Goal: Use online tool/utility: Utilize a website feature to perform a specific function

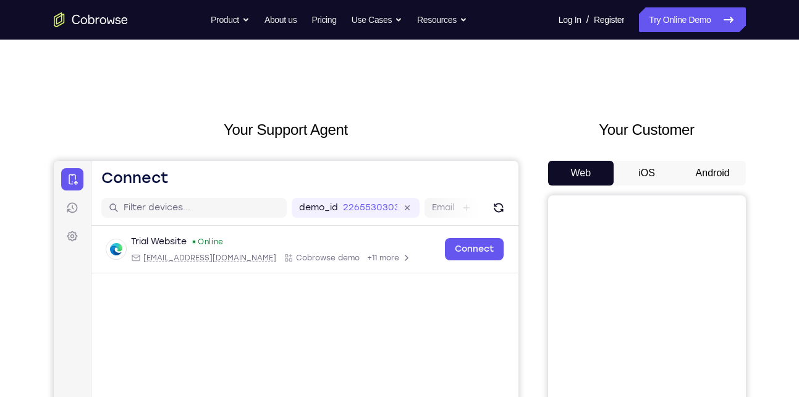
click at [700, 168] on button "Android" at bounding box center [713, 173] width 66 height 25
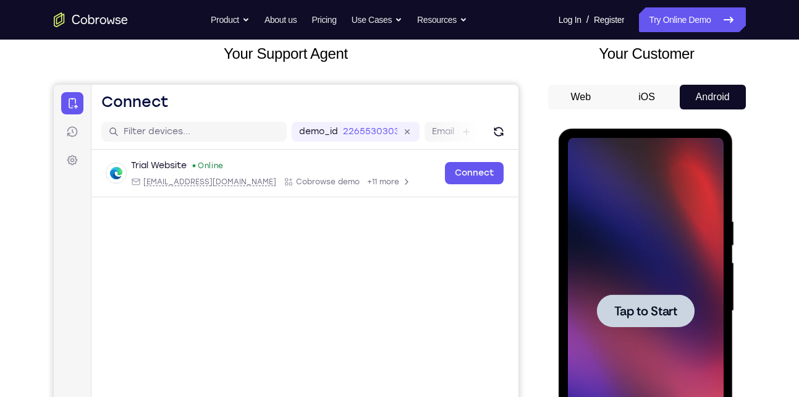
scroll to position [77, 0]
click at [663, 220] on div at bounding box center [646, 310] width 156 height 346
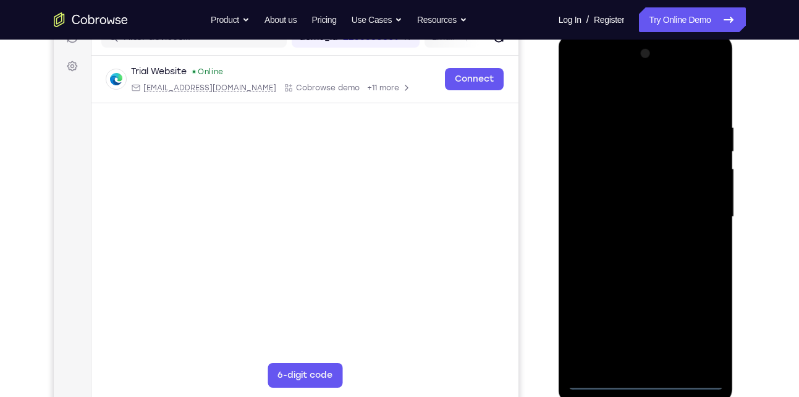
scroll to position [171, 0]
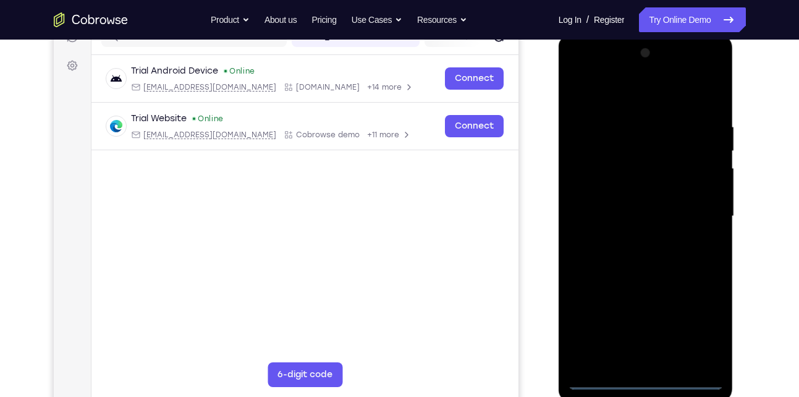
click at [649, 381] on div at bounding box center [646, 216] width 156 height 346
click at [694, 317] on div at bounding box center [646, 216] width 156 height 346
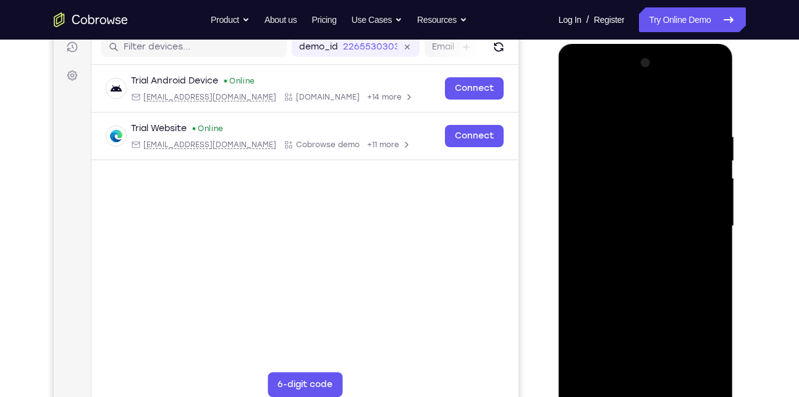
scroll to position [160, 0]
click at [632, 112] on div at bounding box center [646, 227] width 156 height 346
click at [695, 216] on div at bounding box center [646, 227] width 156 height 346
click at [636, 250] on div at bounding box center [646, 227] width 156 height 346
click at [644, 218] on div at bounding box center [646, 227] width 156 height 346
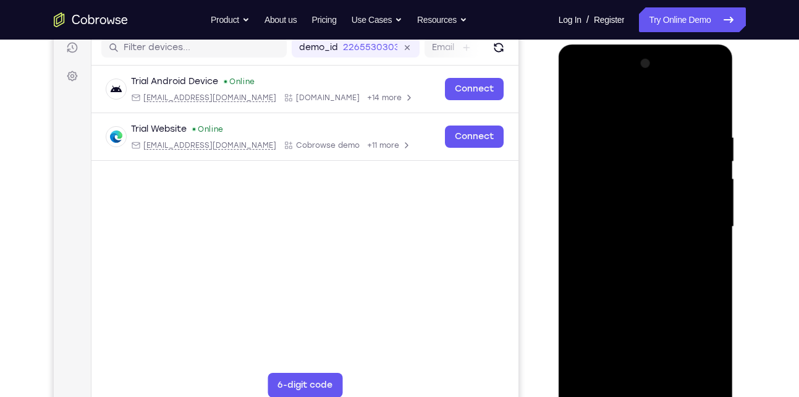
click at [639, 248] on div at bounding box center [646, 227] width 156 height 346
click at [577, 101] on div at bounding box center [646, 227] width 156 height 346
click at [577, 106] on div at bounding box center [646, 227] width 156 height 346
click at [580, 104] on div at bounding box center [646, 227] width 156 height 346
click at [576, 104] on div at bounding box center [646, 227] width 156 height 346
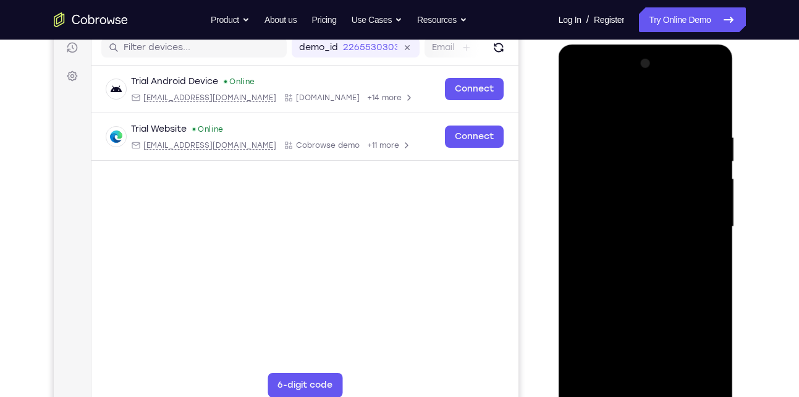
click at [576, 104] on div at bounding box center [646, 227] width 156 height 346
click at [623, 247] on div at bounding box center [646, 227] width 156 height 346
click at [617, 227] on div at bounding box center [646, 227] width 156 height 346
click at [592, 265] on div at bounding box center [646, 227] width 156 height 346
click at [608, 264] on div at bounding box center [646, 227] width 156 height 346
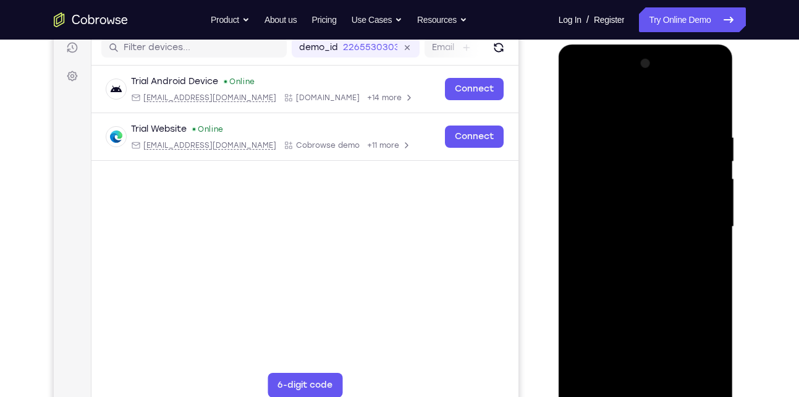
click at [608, 264] on div at bounding box center [646, 227] width 156 height 346
click at [708, 113] on div at bounding box center [646, 227] width 156 height 346
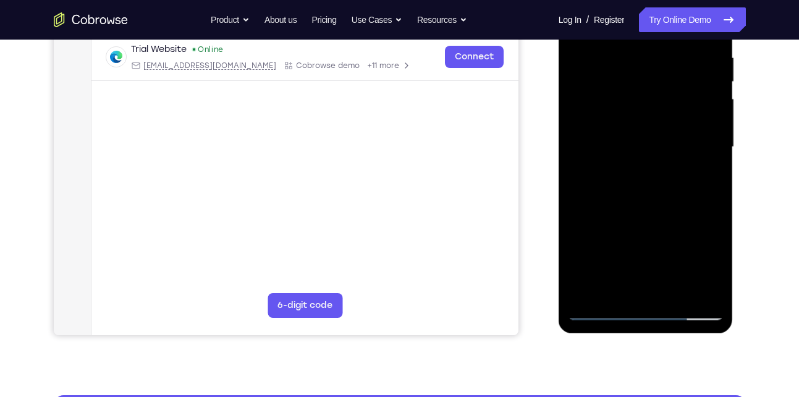
scroll to position [240, 0]
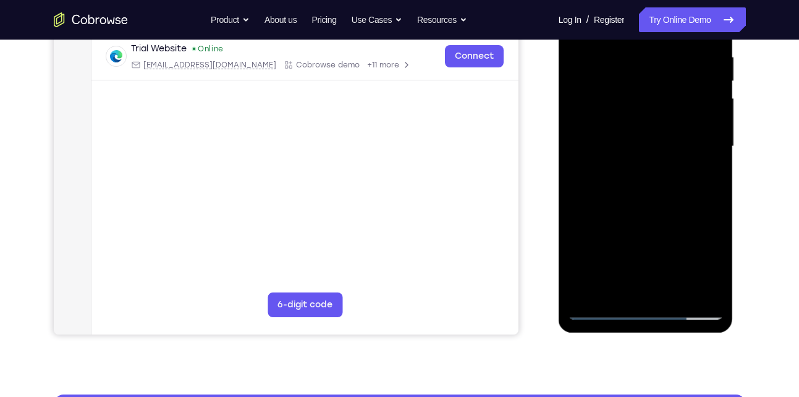
click at [672, 295] on div at bounding box center [646, 146] width 156 height 346
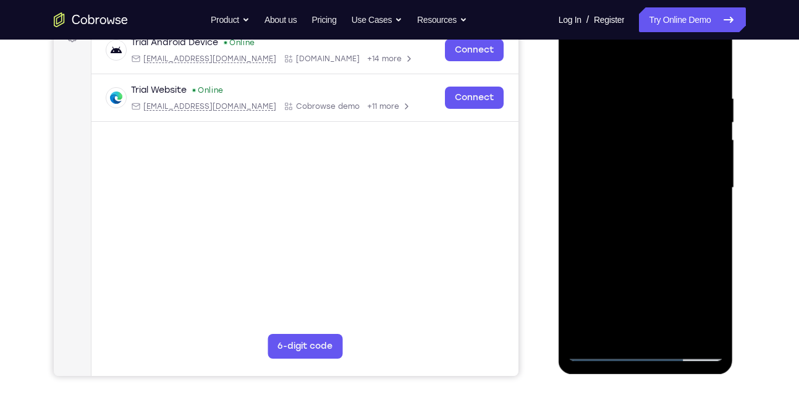
click at [632, 261] on div at bounding box center [646, 188] width 156 height 346
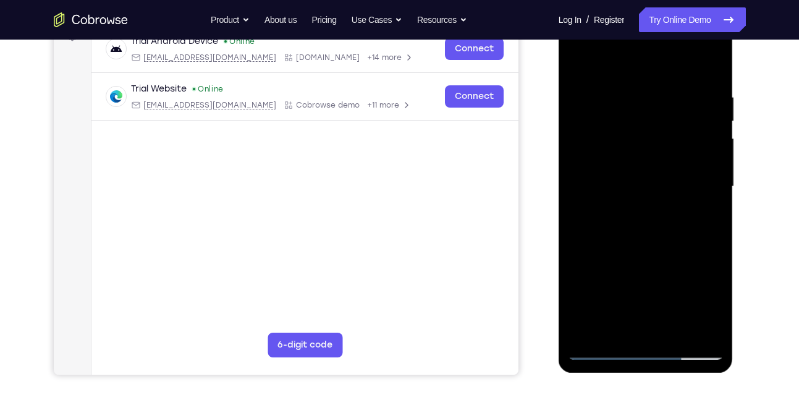
scroll to position [200, 0]
click at [649, 254] on div at bounding box center [646, 187] width 156 height 346
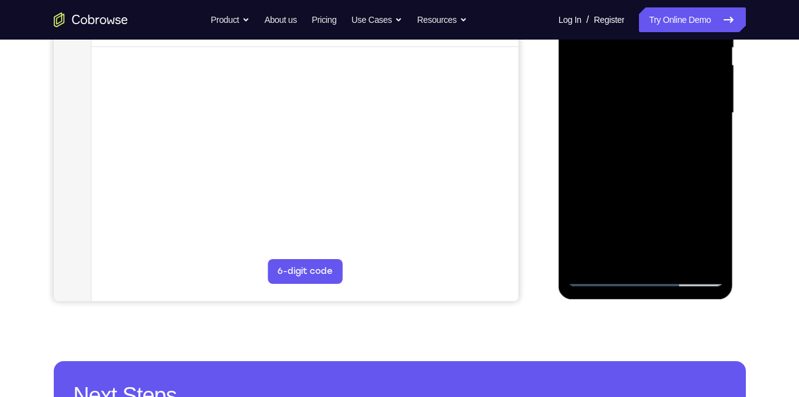
click at [629, 254] on div at bounding box center [646, 113] width 156 height 346
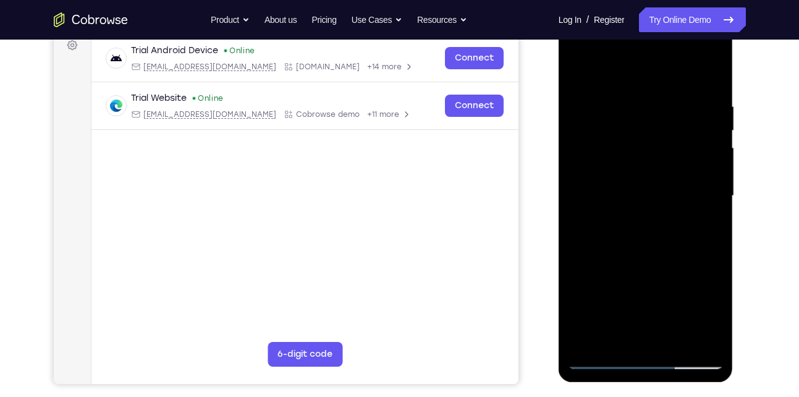
scroll to position [190, 0]
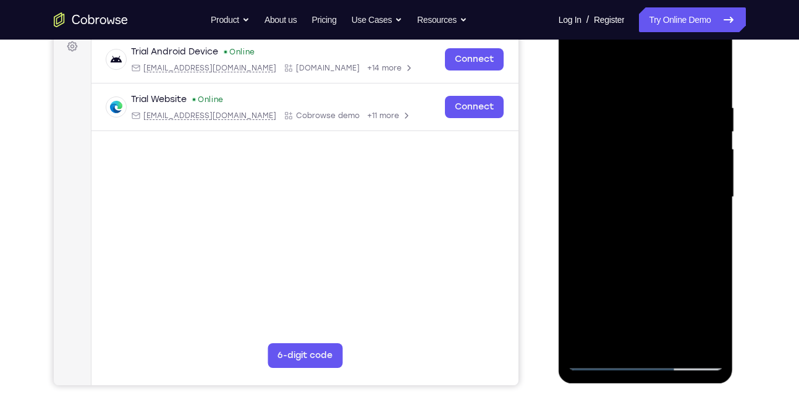
click at [577, 80] on div at bounding box center [646, 197] width 156 height 346
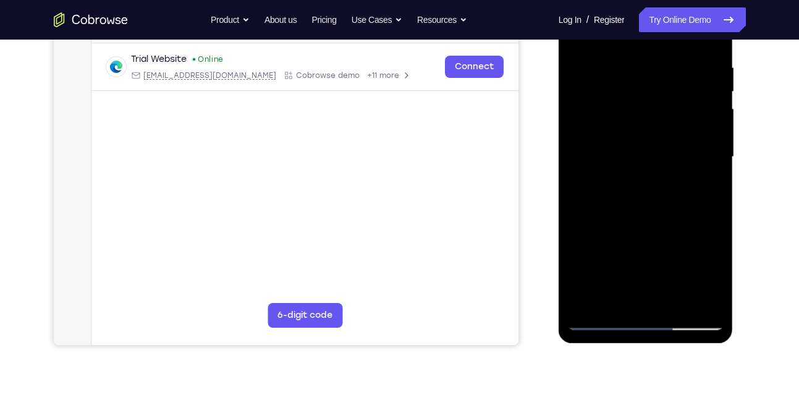
scroll to position [231, 0]
drag, startPoint x: 623, startPoint y: 211, endPoint x: 629, endPoint y: 133, distance: 78.8
click at [629, 133] on div at bounding box center [646, 156] width 156 height 346
drag, startPoint x: 655, startPoint y: 272, endPoint x: 661, endPoint y: 165, distance: 107.1
click at [661, 165] on div at bounding box center [646, 156] width 156 height 346
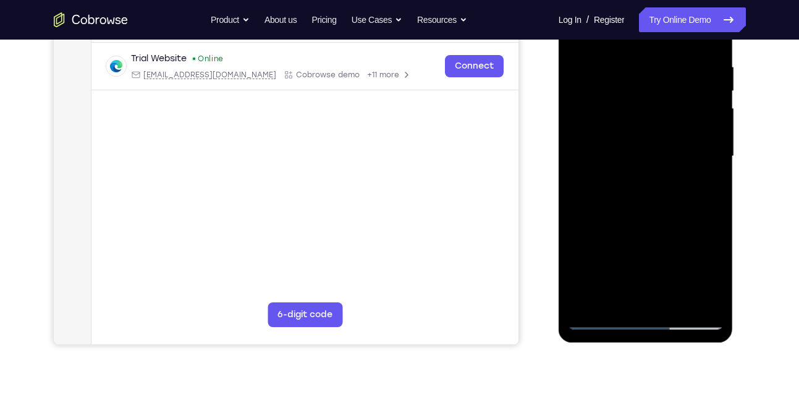
click at [603, 320] on div at bounding box center [646, 156] width 156 height 346
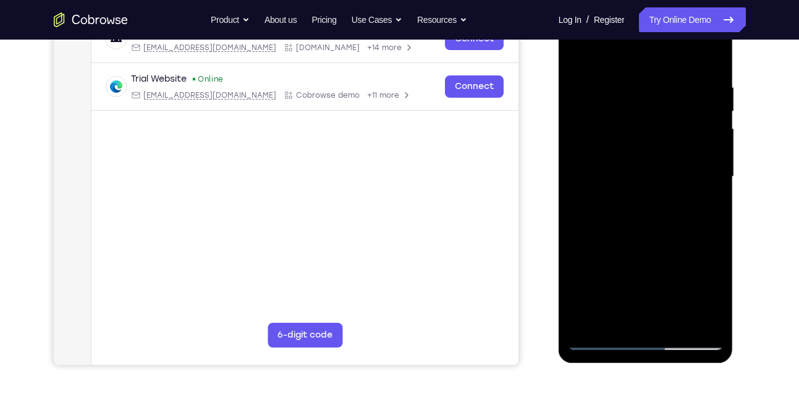
scroll to position [210, 0]
click at [584, 54] on div at bounding box center [646, 177] width 156 height 346
click at [580, 54] on div at bounding box center [646, 177] width 156 height 346
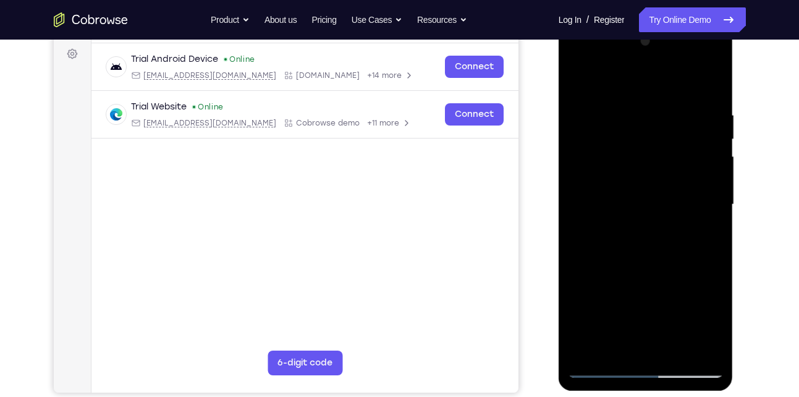
scroll to position [181, 0]
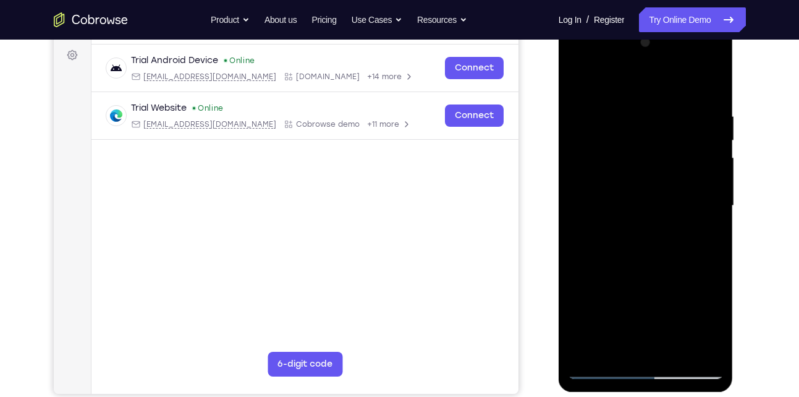
click at [715, 83] on div at bounding box center [646, 206] width 156 height 346
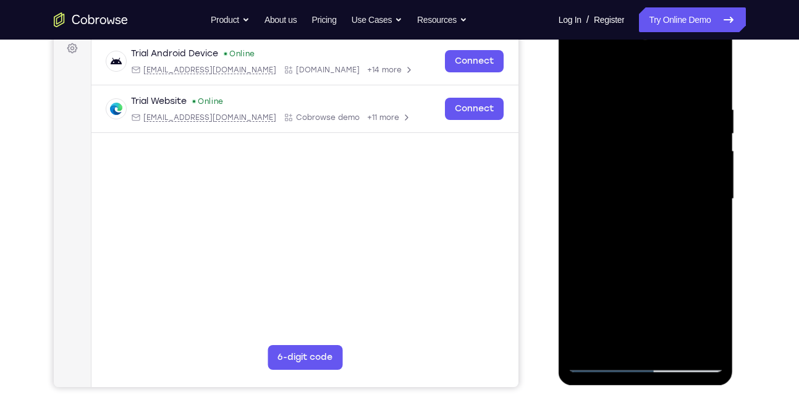
scroll to position [187, 0]
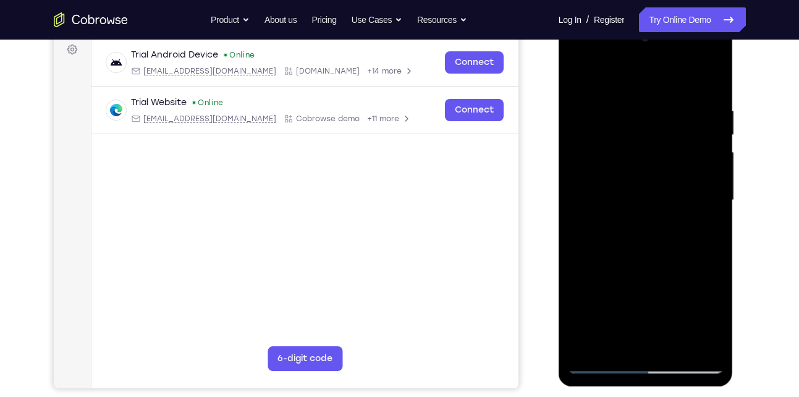
click at [617, 101] on div at bounding box center [646, 200] width 156 height 346
drag, startPoint x: 626, startPoint y: 257, endPoint x: 616, endPoint y: 116, distance: 141.9
click at [616, 116] on div at bounding box center [646, 200] width 156 height 346
drag, startPoint x: 606, startPoint y: 278, endPoint x: 606, endPoint y: 161, distance: 116.2
click at [606, 161] on div at bounding box center [646, 200] width 156 height 346
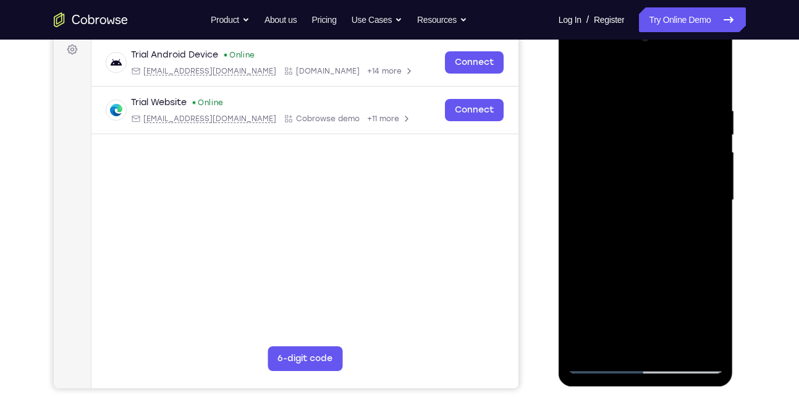
scroll to position [247, 0]
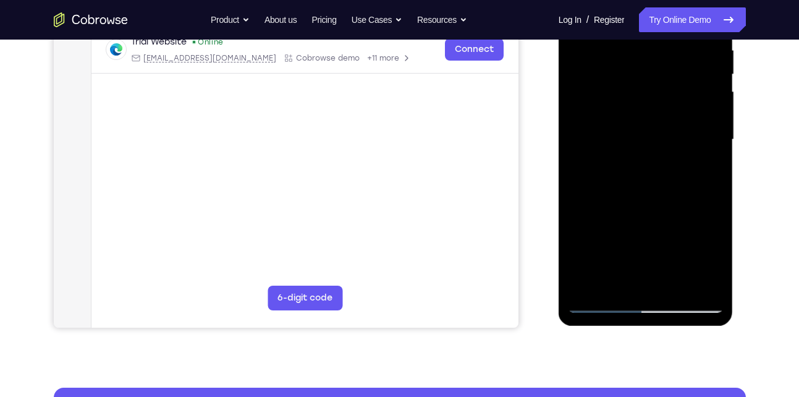
click at [590, 286] on div at bounding box center [646, 140] width 156 height 346
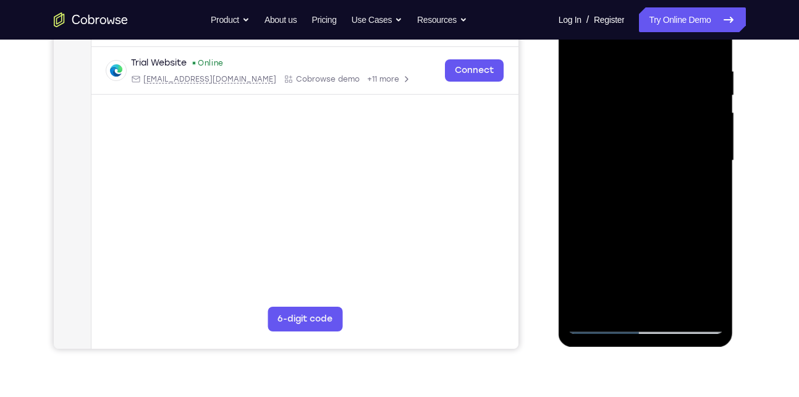
click at [716, 213] on div at bounding box center [646, 161] width 156 height 346
click at [718, 216] on div at bounding box center [646, 161] width 156 height 346
click at [583, 101] on div at bounding box center [646, 161] width 156 height 346
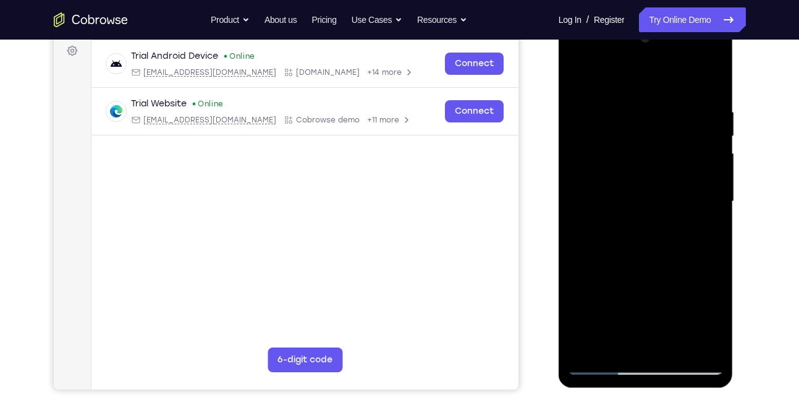
scroll to position [185, 0]
click at [634, 104] on div at bounding box center [646, 202] width 156 height 346
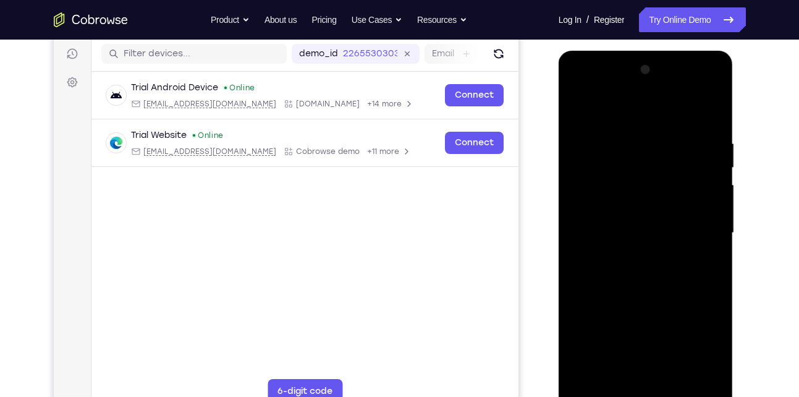
scroll to position [153, 0]
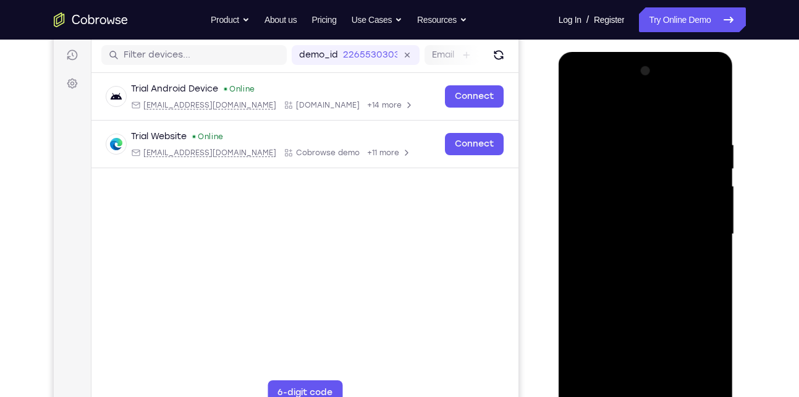
click at [709, 375] on div at bounding box center [646, 234] width 156 height 346
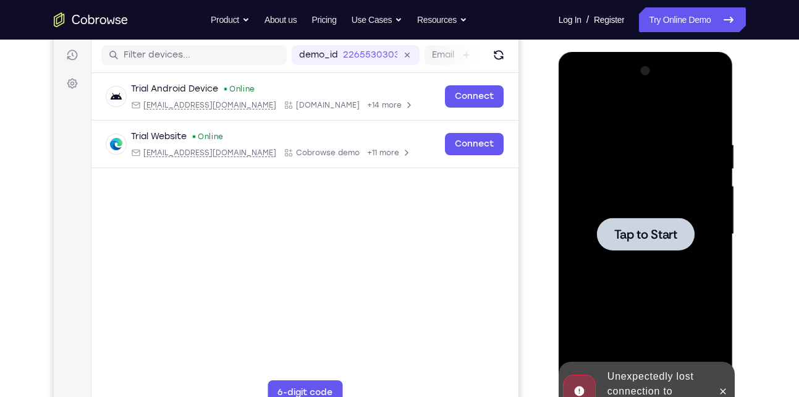
click at [619, 228] on span "Tap to Start" at bounding box center [645, 234] width 63 height 12
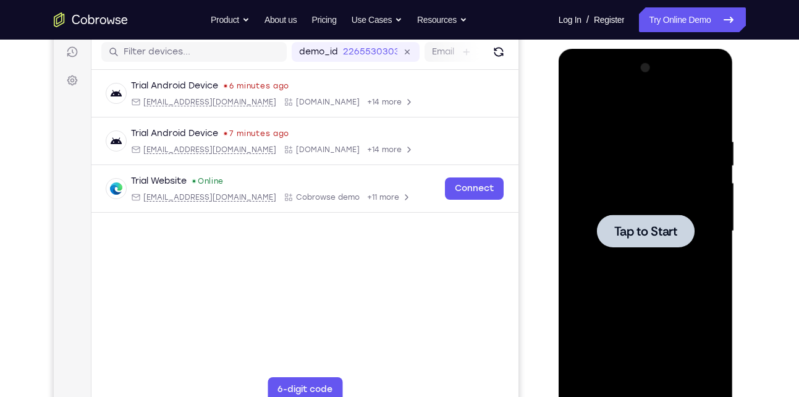
scroll to position [155, 0]
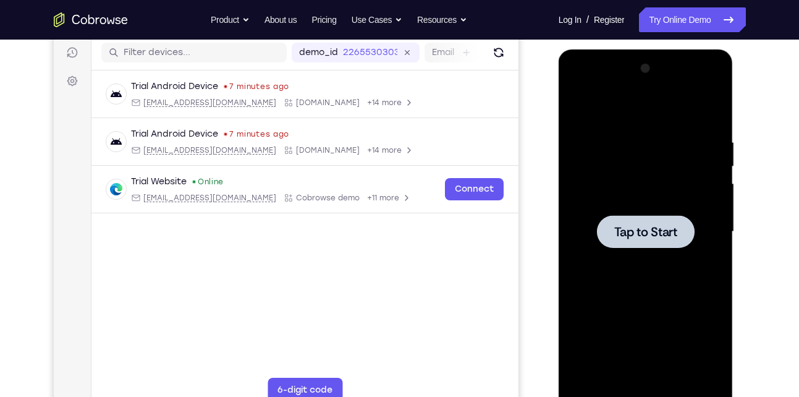
click at [586, 299] on div at bounding box center [646, 232] width 156 height 346
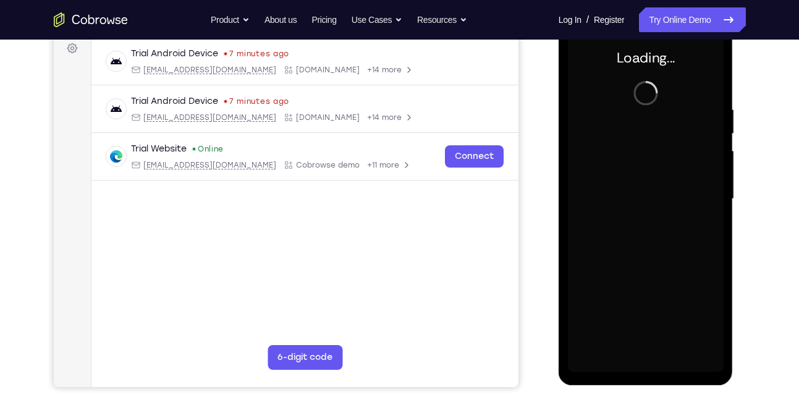
scroll to position [190, 0]
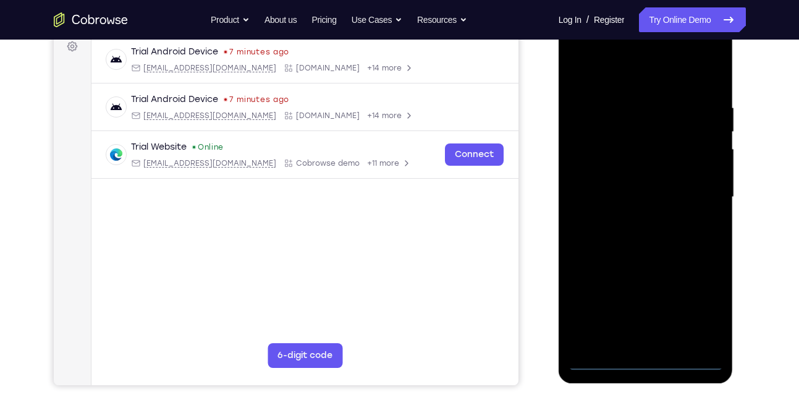
click at [647, 362] on div at bounding box center [646, 197] width 156 height 346
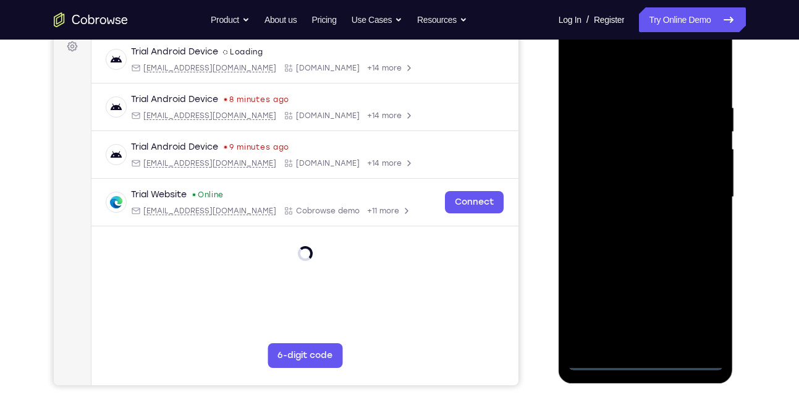
click at [698, 295] on div at bounding box center [646, 197] width 156 height 346
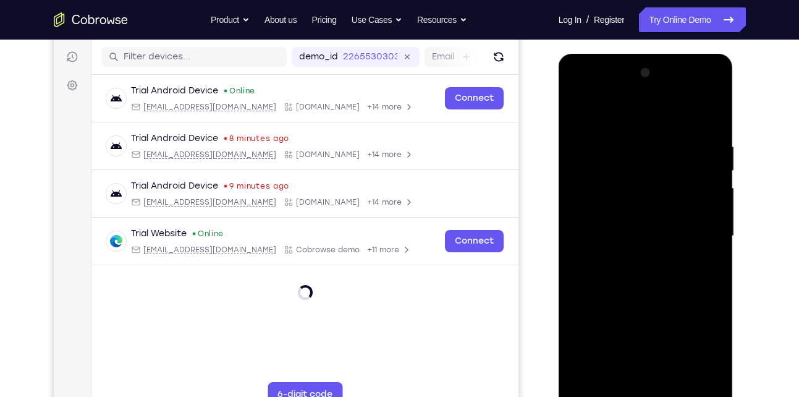
scroll to position [148, 0]
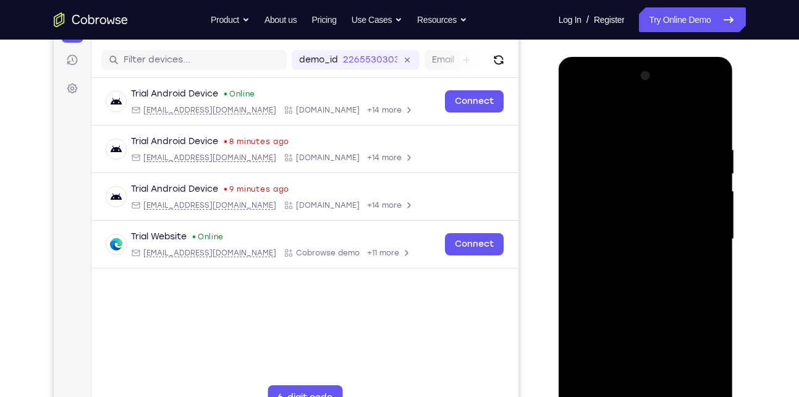
click at [702, 346] on div at bounding box center [646, 239] width 156 height 346
click at [627, 116] on div at bounding box center [646, 239] width 156 height 346
click at [699, 234] on div at bounding box center [646, 239] width 156 height 346
click at [629, 385] on div at bounding box center [646, 239] width 156 height 346
click at [650, 227] on div at bounding box center [646, 239] width 156 height 346
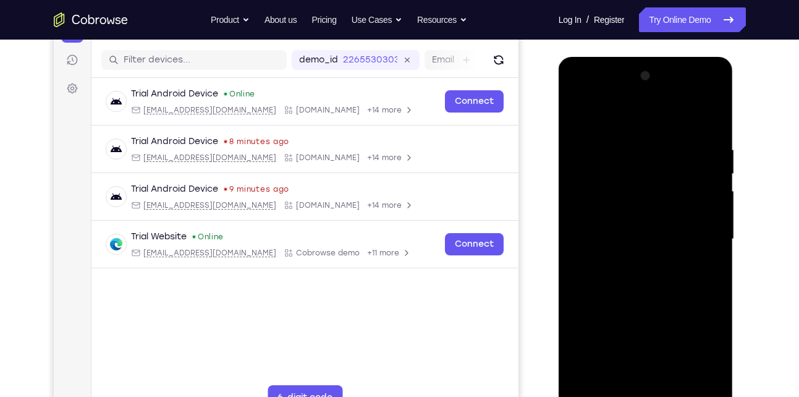
click at [651, 239] on div at bounding box center [646, 239] width 156 height 346
click at [629, 275] on div at bounding box center [646, 239] width 156 height 346
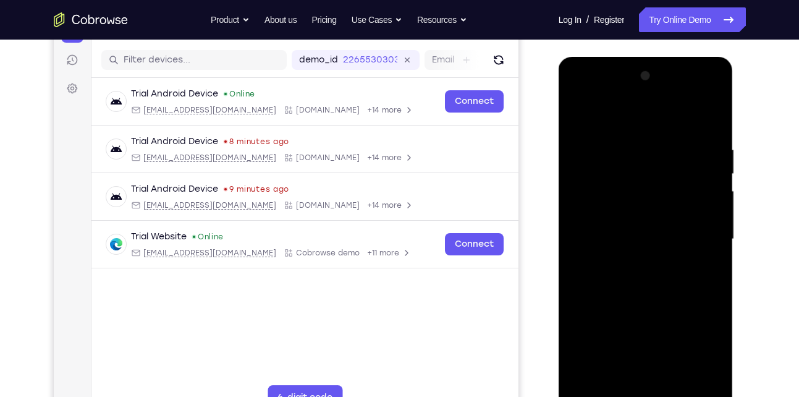
click at [629, 275] on div at bounding box center [646, 239] width 156 height 346
click at [644, 281] on div at bounding box center [646, 239] width 156 height 346
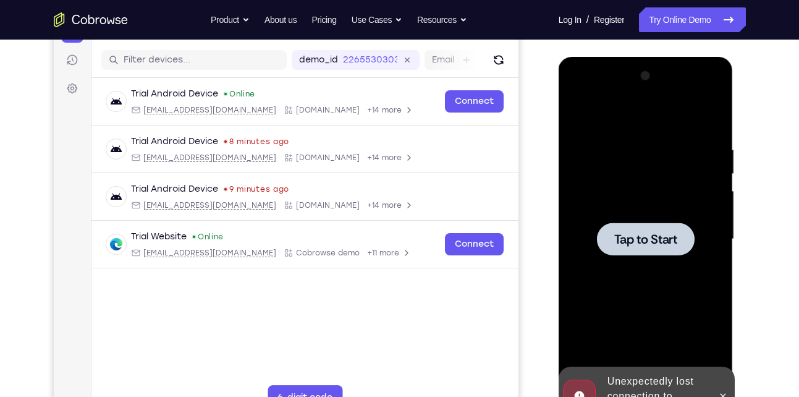
click at [653, 217] on div at bounding box center [646, 239] width 156 height 346
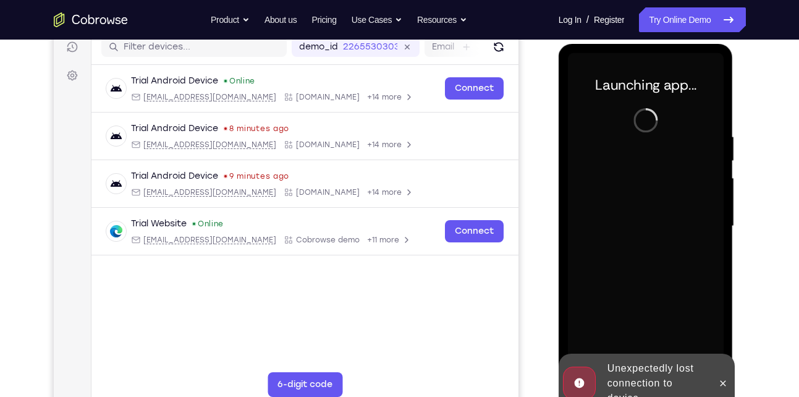
scroll to position [162, 0]
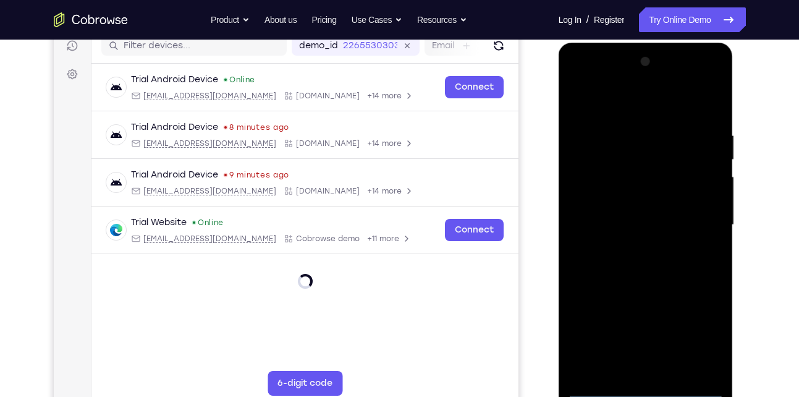
click at [647, 389] on div at bounding box center [646, 225] width 156 height 346
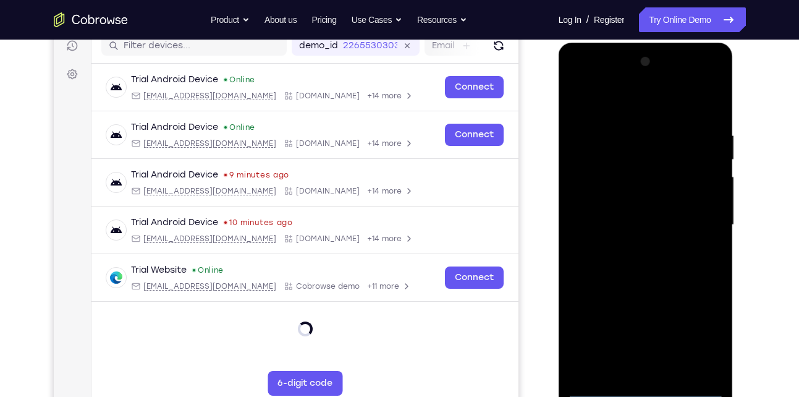
click at [700, 329] on div at bounding box center [646, 225] width 156 height 346
click at [655, 108] on div at bounding box center [646, 225] width 156 height 346
click at [696, 223] on div at bounding box center [646, 225] width 156 height 346
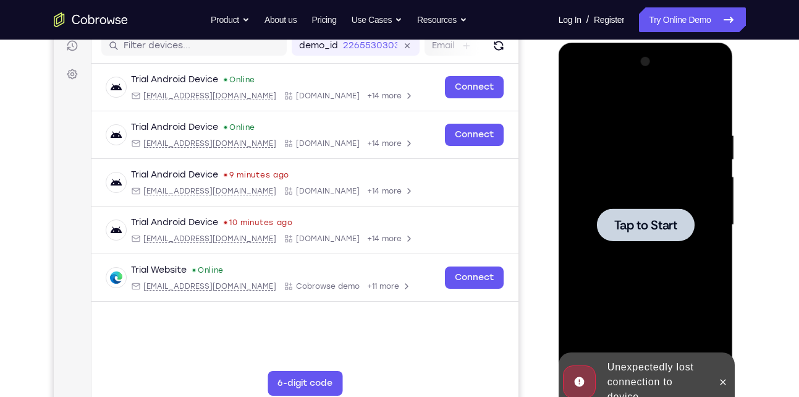
click at [619, 228] on span "Tap to Start" at bounding box center [645, 225] width 63 height 12
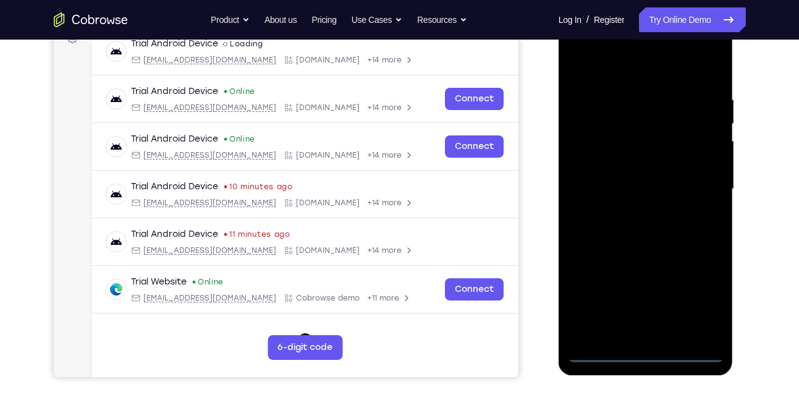
scroll to position [200, 0]
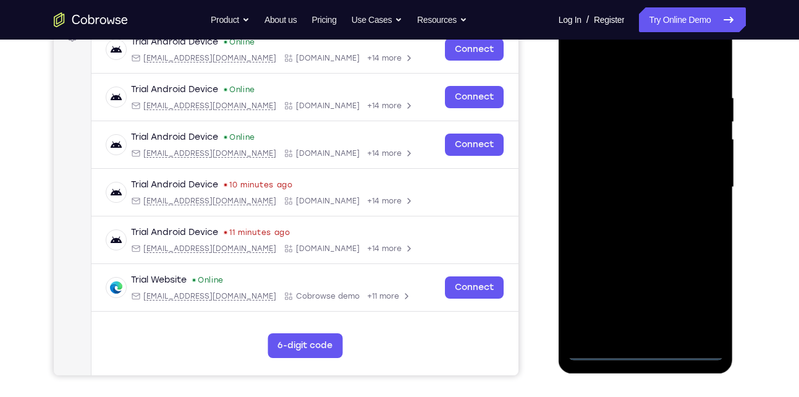
click at [647, 351] on div at bounding box center [646, 187] width 156 height 346
click at [697, 297] on div at bounding box center [646, 187] width 156 height 346
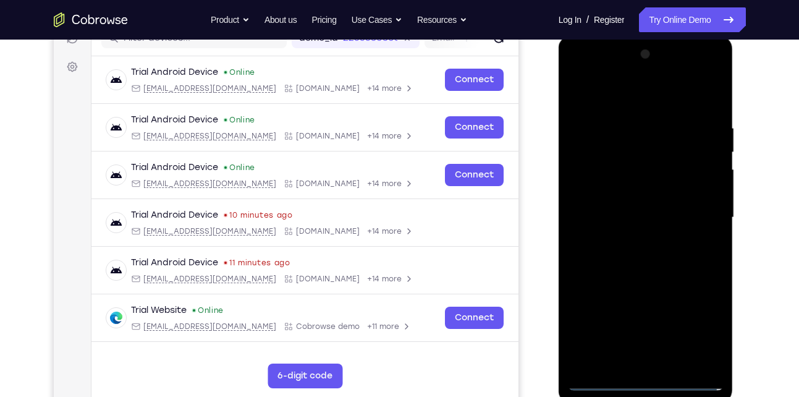
click at [624, 104] on div at bounding box center [646, 218] width 156 height 346
click at [699, 217] on div at bounding box center [646, 218] width 156 height 346
click at [658, 363] on div at bounding box center [646, 218] width 156 height 346
click at [611, 213] on div at bounding box center [646, 218] width 156 height 346
click at [639, 213] on div at bounding box center [646, 218] width 156 height 346
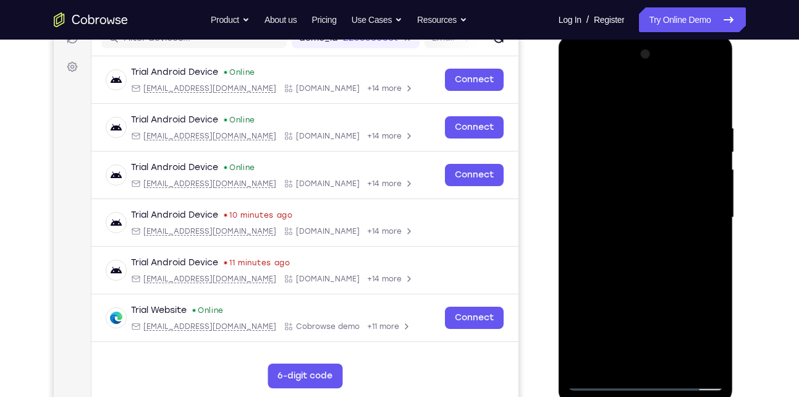
click at [637, 216] on div at bounding box center [646, 218] width 156 height 346
click at [626, 255] on div at bounding box center [646, 218] width 156 height 346
click at [627, 273] on div at bounding box center [646, 218] width 156 height 346
drag, startPoint x: 656, startPoint y: 100, endPoint x: 647, endPoint y: 57, distance: 43.5
click at [647, 57] on div at bounding box center [646, 218] width 156 height 346
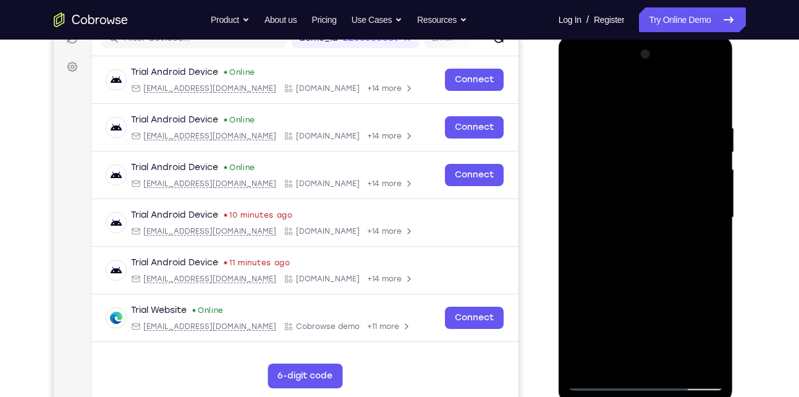
drag, startPoint x: 637, startPoint y: 263, endPoint x: 616, endPoint y: 107, distance: 157.2
click at [616, 107] on div at bounding box center [646, 218] width 156 height 346
drag, startPoint x: 670, startPoint y: 291, endPoint x: 659, endPoint y: 209, distance: 82.9
click at [659, 209] on div at bounding box center [646, 218] width 156 height 346
drag, startPoint x: 654, startPoint y: 145, endPoint x: 642, endPoint y: 98, distance: 48.0
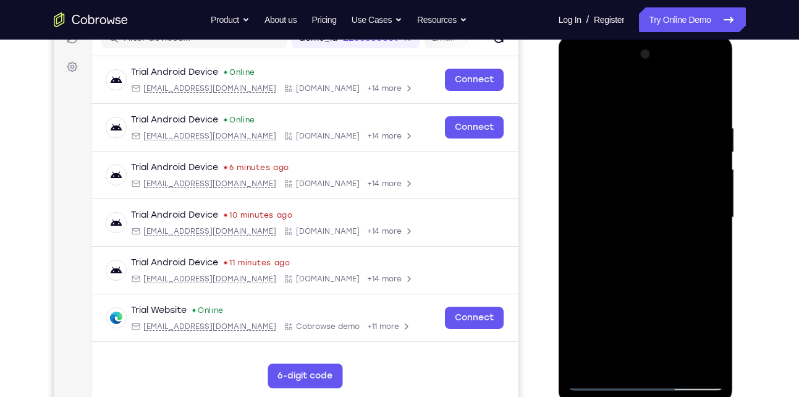
click at [642, 98] on div at bounding box center [646, 218] width 156 height 346
drag, startPoint x: 659, startPoint y: 228, endPoint x: 642, endPoint y: 114, distance: 115.7
click at [642, 114] on div at bounding box center [646, 218] width 156 height 346
drag, startPoint x: 640, startPoint y: 144, endPoint x: 640, endPoint y: 224, distance: 80.4
click at [640, 224] on div at bounding box center [646, 218] width 156 height 346
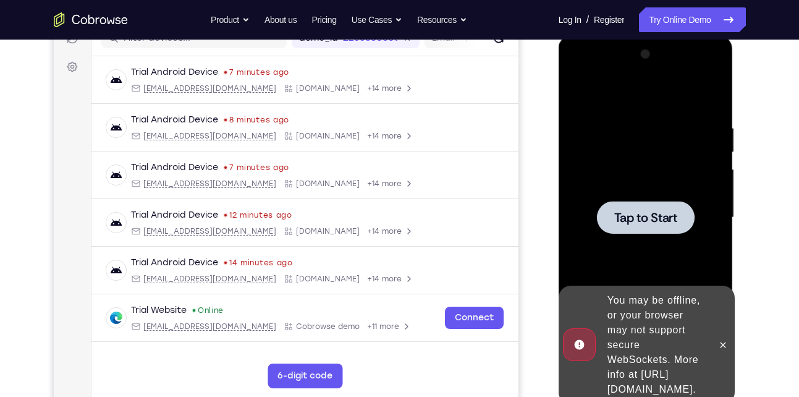
click at [691, 248] on div at bounding box center [646, 218] width 156 height 346
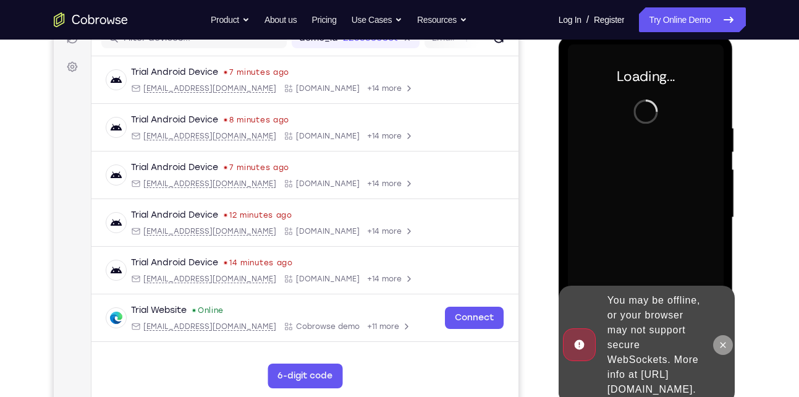
click at [723, 340] on icon at bounding box center [723, 345] width 10 height 10
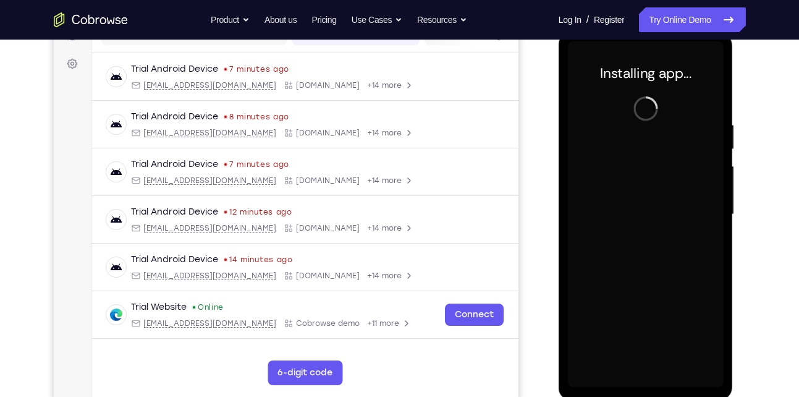
scroll to position [185, 0]
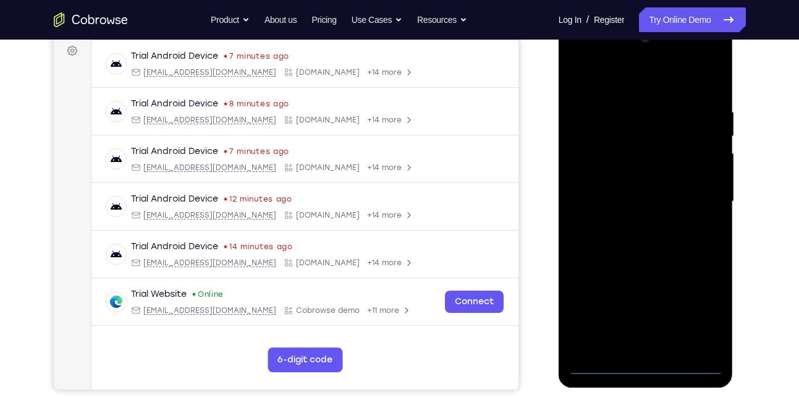
click at [644, 367] on div at bounding box center [646, 201] width 156 height 346
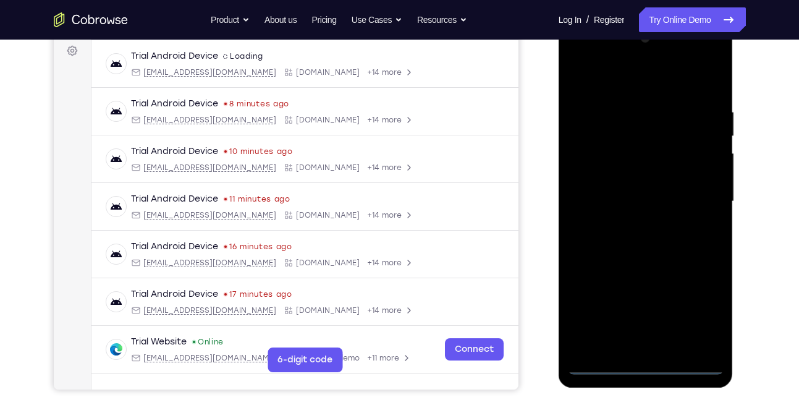
click at [705, 319] on div at bounding box center [646, 201] width 156 height 346
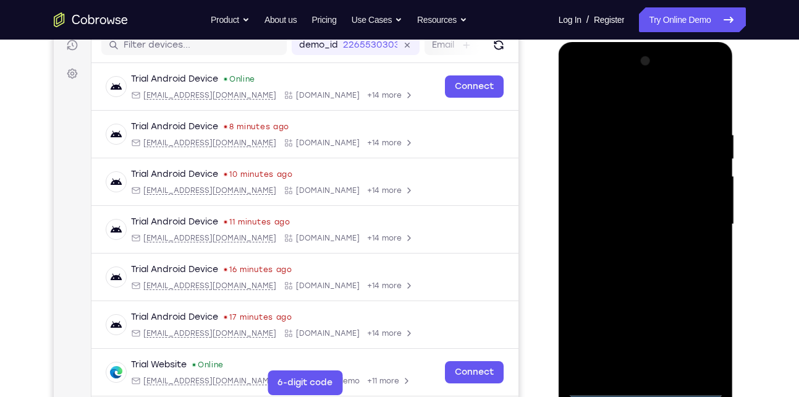
scroll to position [161, 0]
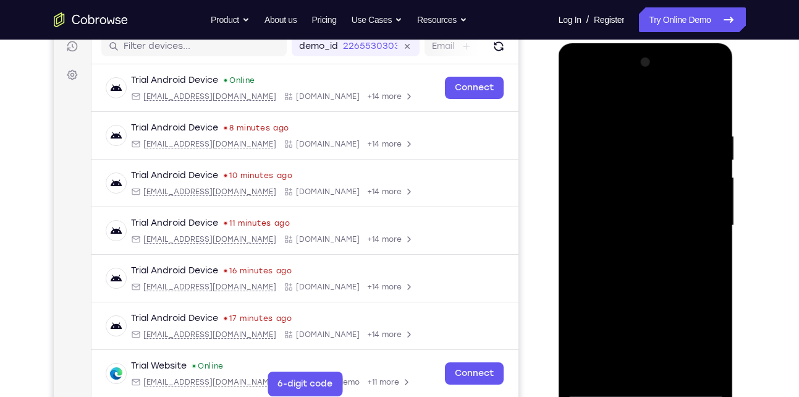
click at [658, 113] on div at bounding box center [646, 226] width 156 height 346
click at [698, 219] on div at bounding box center [646, 226] width 156 height 346
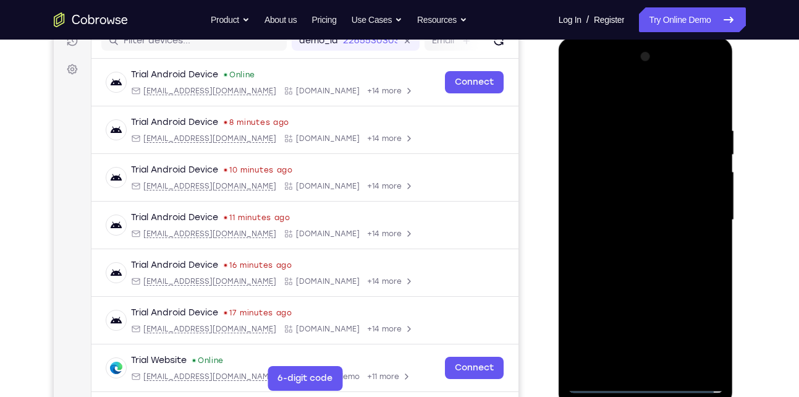
scroll to position [168, 0]
click at [634, 242] on div at bounding box center [646, 219] width 156 height 346
click at [641, 208] on div at bounding box center [646, 219] width 156 height 346
click at [642, 218] on div at bounding box center [646, 219] width 156 height 346
click at [611, 255] on div at bounding box center [646, 219] width 156 height 346
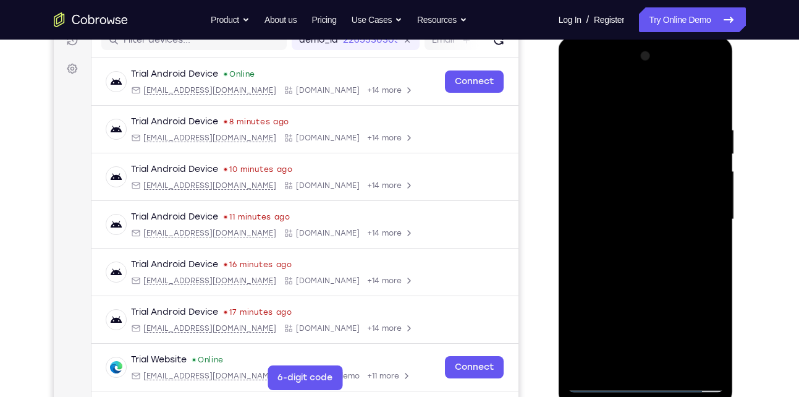
click at [611, 255] on div at bounding box center [646, 219] width 156 height 346
click at [651, 274] on div at bounding box center [646, 219] width 156 height 346
click at [673, 365] on div at bounding box center [646, 219] width 156 height 346
click at [648, 285] on div at bounding box center [646, 219] width 156 height 346
click at [648, 259] on div at bounding box center [646, 219] width 156 height 346
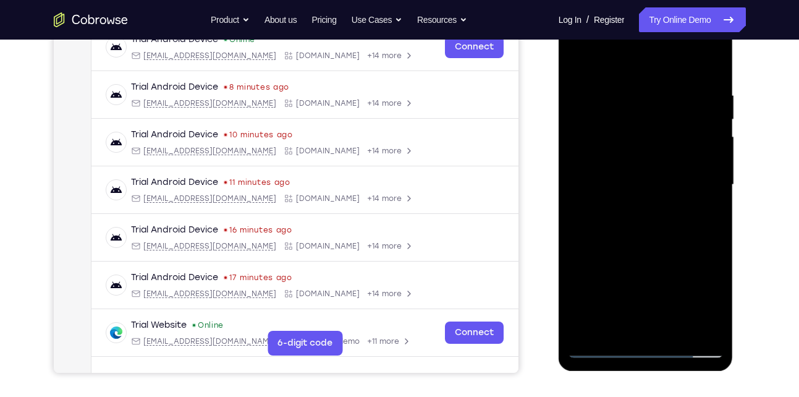
scroll to position [203, 0]
click at [622, 324] on div at bounding box center [646, 184] width 156 height 346
click at [618, 324] on div at bounding box center [646, 184] width 156 height 346
click at [675, 253] on div at bounding box center [646, 184] width 156 height 346
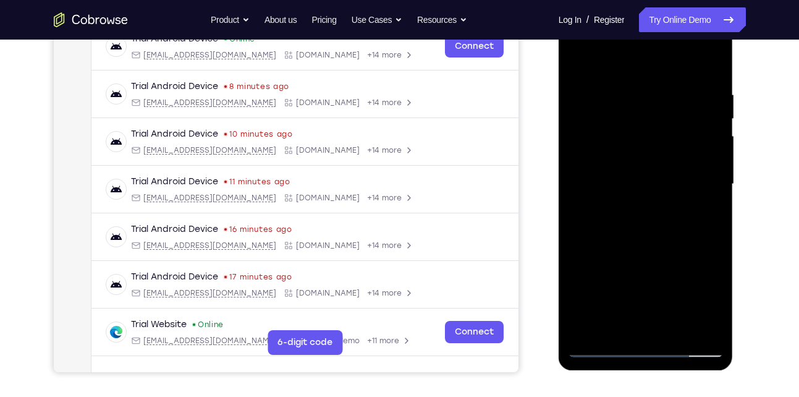
click at [675, 253] on div at bounding box center [646, 184] width 156 height 346
click at [705, 203] on div at bounding box center [646, 184] width 156 height 346
click at [580, 65] on div at bounding box center [646, 184] width 156 height 346
click at [581, 59] on div at bounding box center [646, 184] width 156 height 346
click at [584, 59] on div at bounding box center [646, 184] width 156 height 346
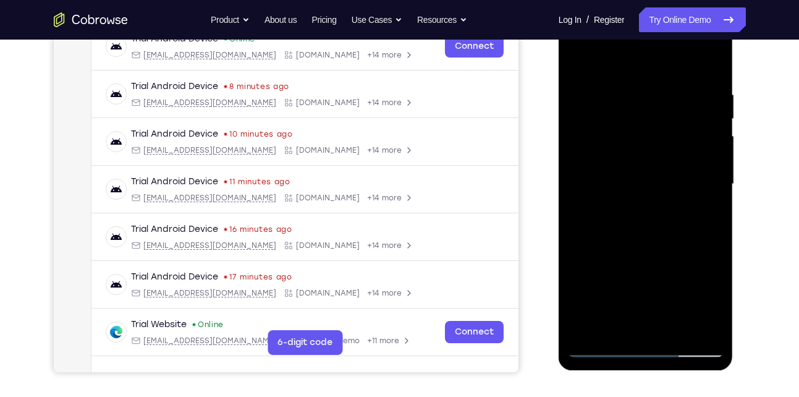
click at [638, 140] on div at bounding box center [646, 184] width 156 height 346
click at [639, 88] on div at bounding box center [646, 184] width 156 height 346
click at [707, 165] on div at bounding box center [646, 184] width 156 height 346
click at [696, 323] on div at bounding box center [646, 184] width 156 height 346
click at [699, 190] on div at bounding box center [646, 184] width 156 height 346
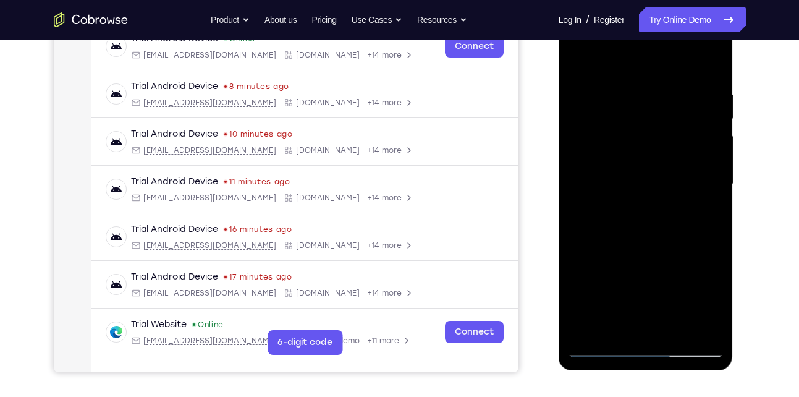
click at [694, 215] on div at bounding box center [646, 184] width 156 height 346
click at [712, 238] on div at bounding box center [646, 184] width 156 height 346
click at [695, 329] on div at bounding box center [646, 184] width 156 height 346
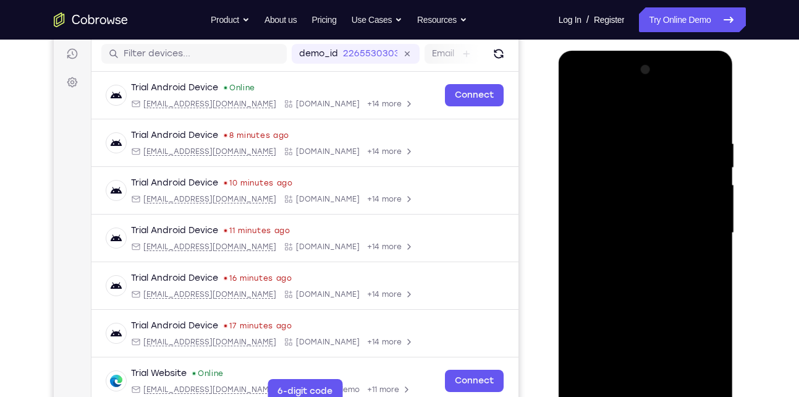
scroll to position [153, 0]
click at [702, 197] on div at bounding box center [646, 234] width 156 height 346
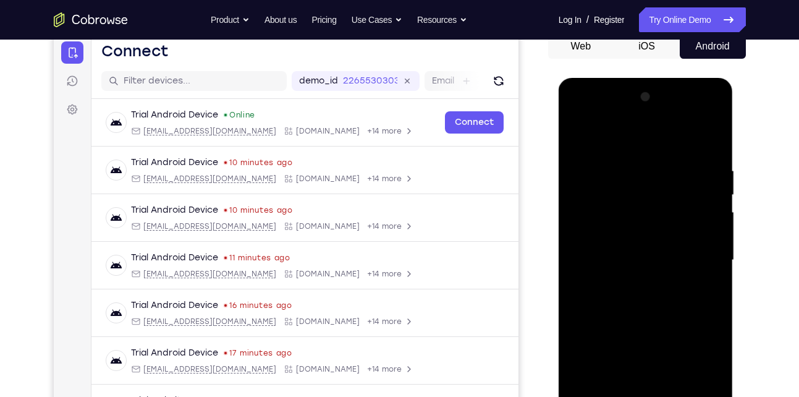
scroll to position [126, 0]
click at [711, 209] on div at bounding box center [646, 261] width 156 height 346
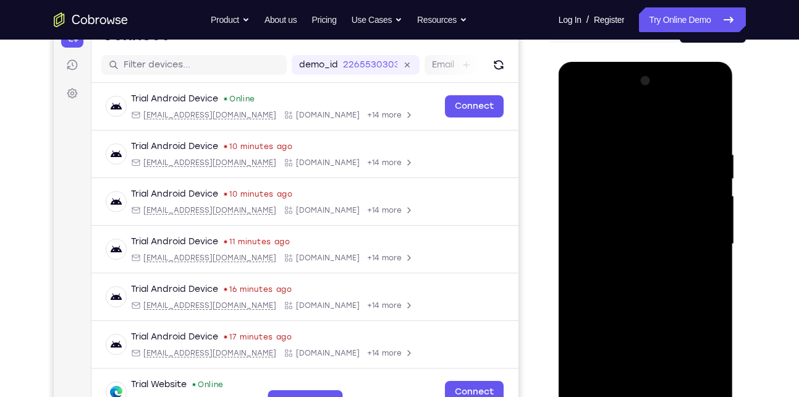
scroll to position [142, 0]
click at [711, 209] on div at bounding box center [646, 245] width 156 height 346
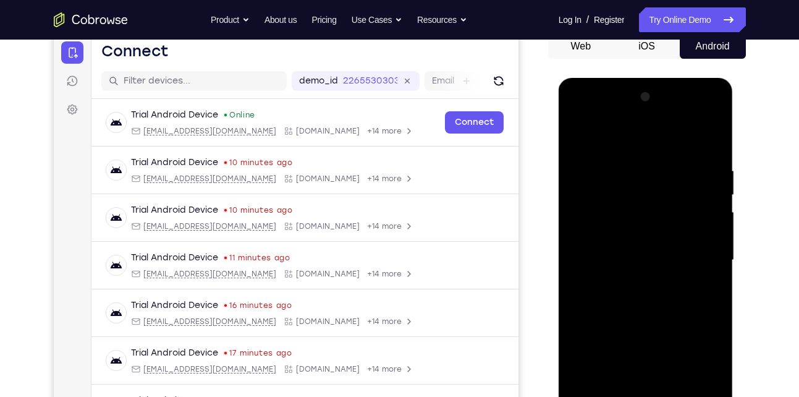
scroll to position [187, 0]
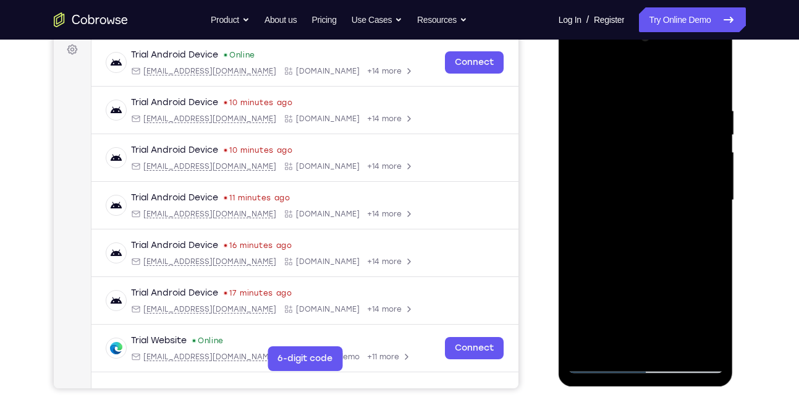
click at [712, 191] on div at bounding box center [646, 200] width 156 height 346
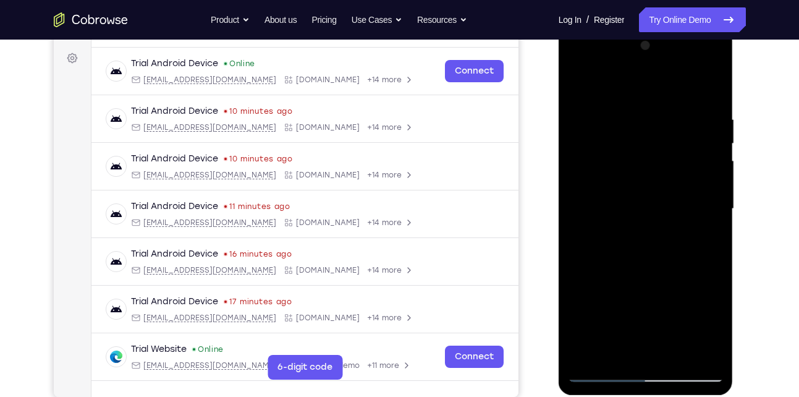
scroll to position [177, 0]
click at [694, 350] on div at bounding box center [646, 209] width 156 height 346
click at [587, 191] on div at bounding box center [646, 209] width 156 height 346
click at [710, 89] on div at bounding box center [646, 209] width 156 height 346
click at [711, 90] on div at bounding box center [646, 209] width 156 height 346
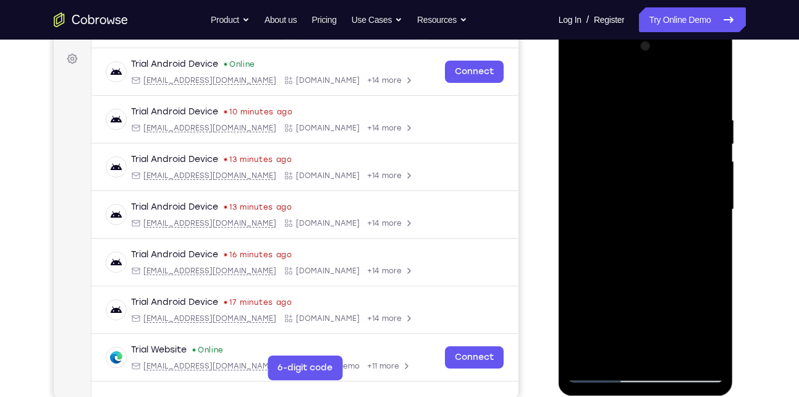
click at [710, 93] on div at bounding box center [646, 209] width 156 height 346
click at [711, 88] on div at bounding box center [646, 209] width 156 height 346
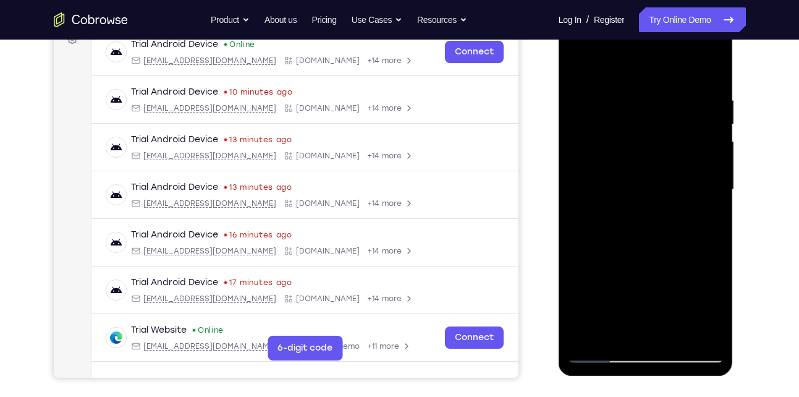
scroll to position [197, 0]
click at [574, 190] on div at bounding box center [646, 190] width 156 height 346
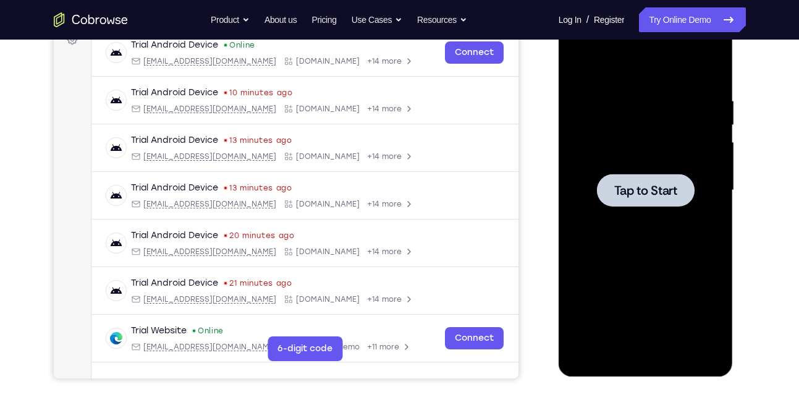
click at [639, 167] on div at bounding box center [646, 190] width 156 height 346
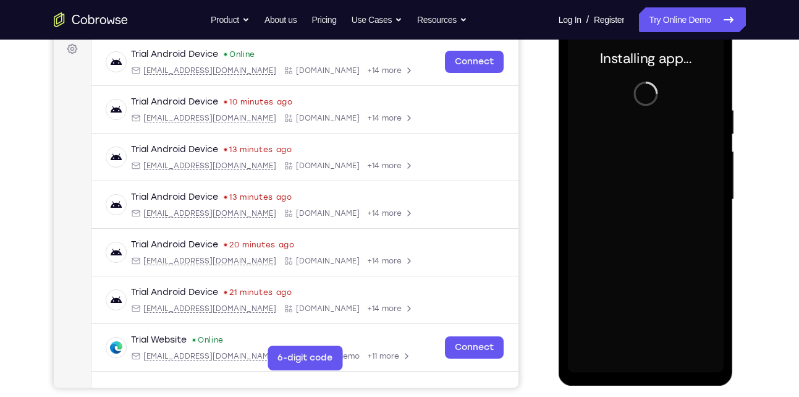
scroll to position [184, 0]
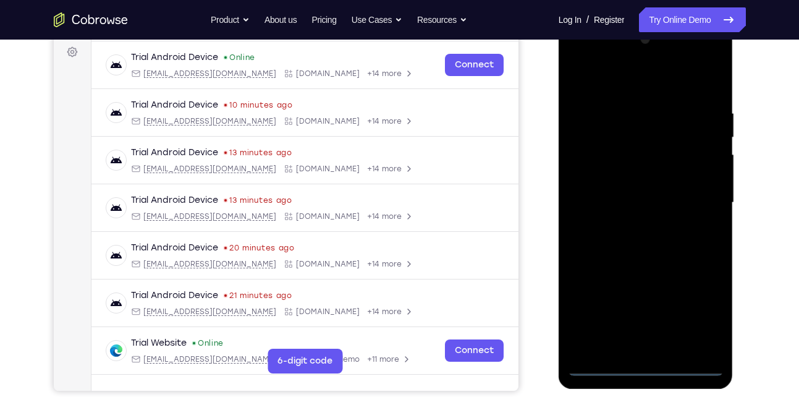
click at [645, 368] on div at bounding box center [646, 203] width 156 height 346
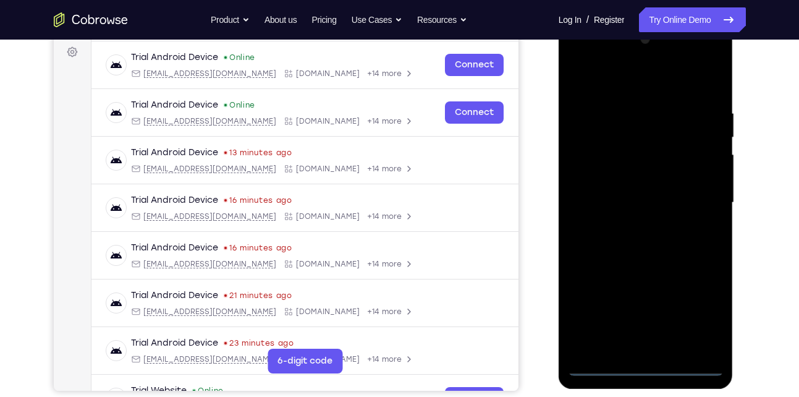
click at [699, 317] on div at bounding box center [646, 203] width 156 height 346
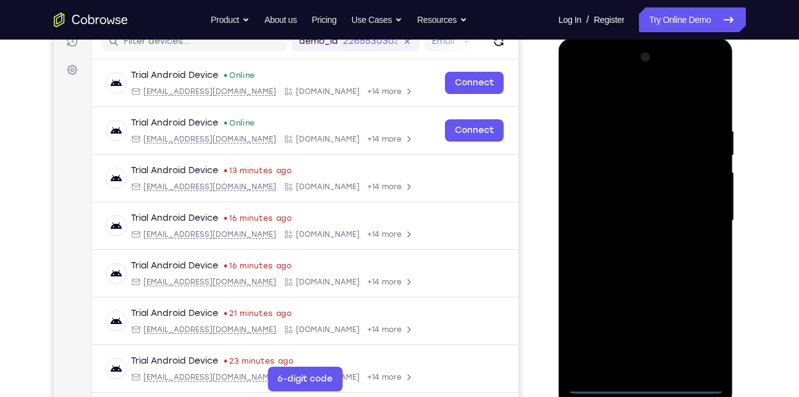
scroll to position [165, 0]
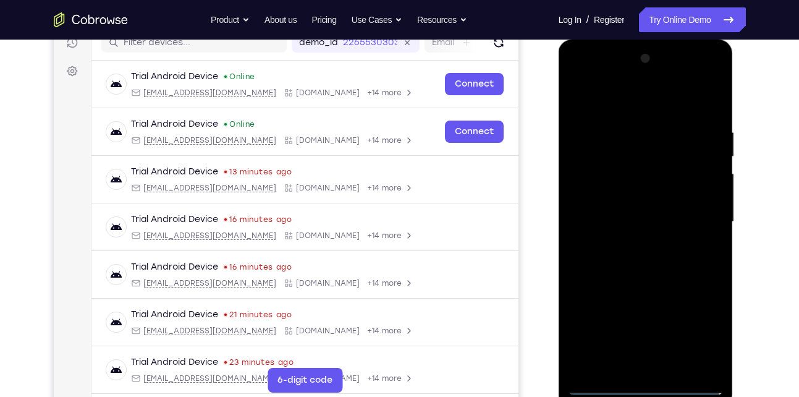
click at [636, 103] on div at bounding box center [646, 222] width 156 height 346
click at [700, 216] on div at bounding box center [646, 222] width 156 height 346
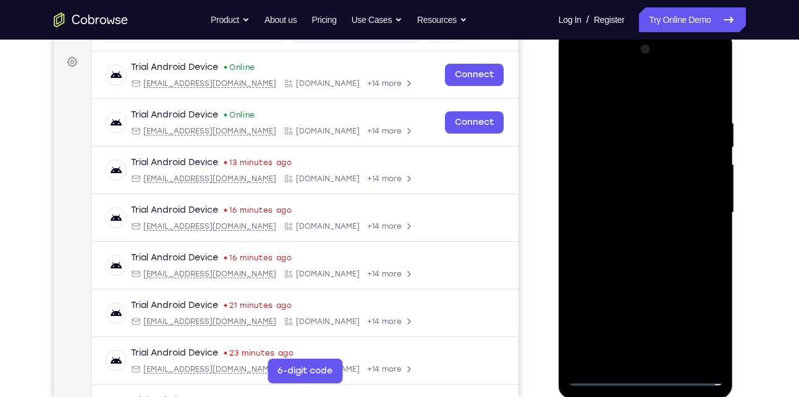
click at [636, 237] on div at bounding box center [646, 213] width 156 height 346
click at [637, 196] on div at bounding box center [646, 213] width 156 height 346
click at [623, 214] on div at bounding box center [646, 213] width 156 height 346
click at [623, 254] on div at bounding box center [646, 213] width 156 height 346
click at [649, 248] on div at bounding box center [646, 213] width 156 height 346
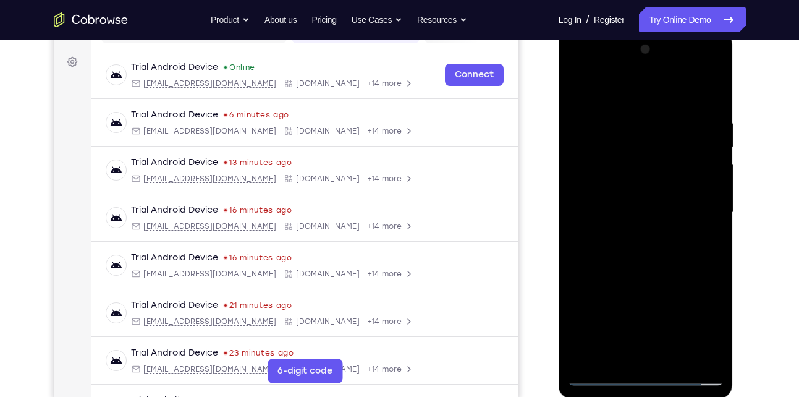
click at [629, 117] on div at bounding box center [646, 213] width 156 height 346
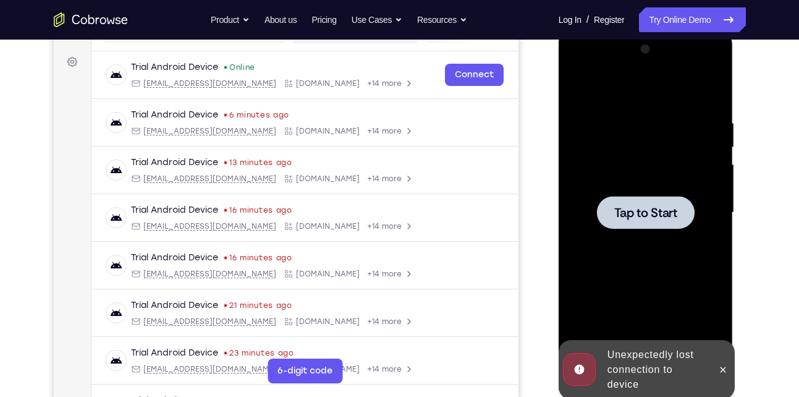
drag, startPoint x: 660, startPoint y: 213, endPoint x: 650, endPoint y: 149, distance: 65.0
click at [650, 30] on div "Tap to Start" at bounding box center [646, 30] width 175 height 0
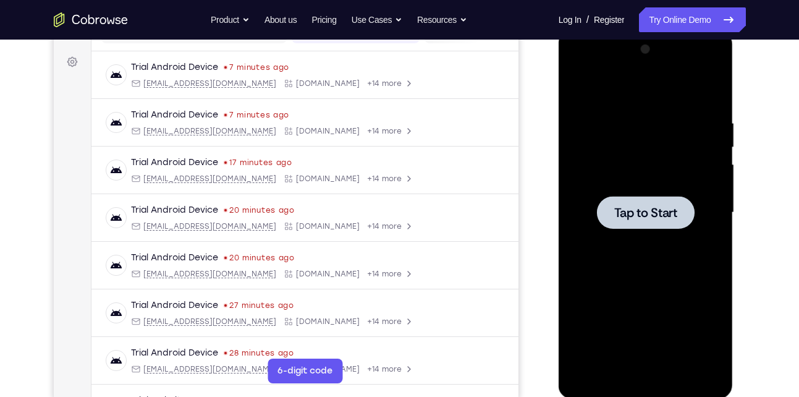
click at [644, 192] on div at bounding box center [646, 213] width 156 height 346
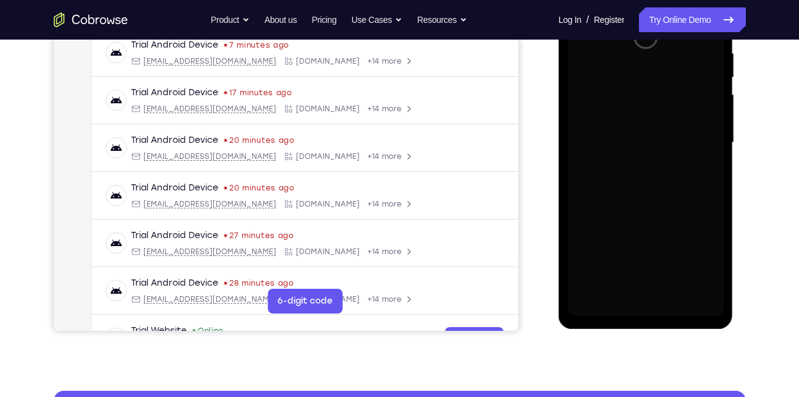
scroll to position [247, 0]
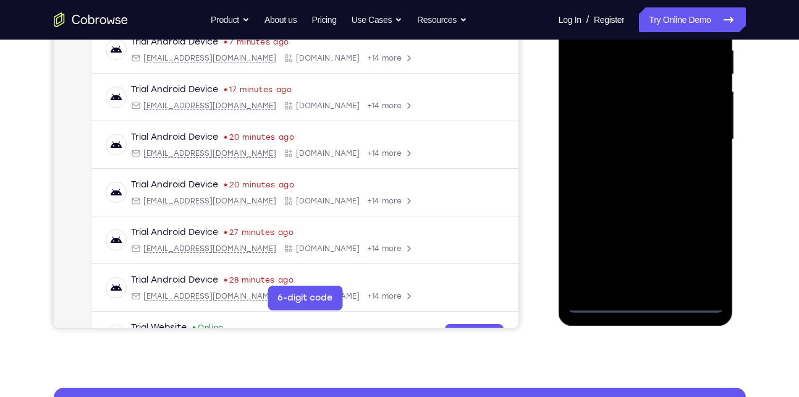
click at [649, 309] on div at bounding box center [646, 140] width 156 height 346
